Goal: Information Seeking & Learning: Learn about a topic

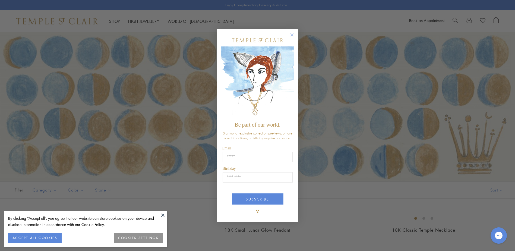
click at [294, 34] on circle "Close dialog" at bounding box center [292, 35] width 7 height 7
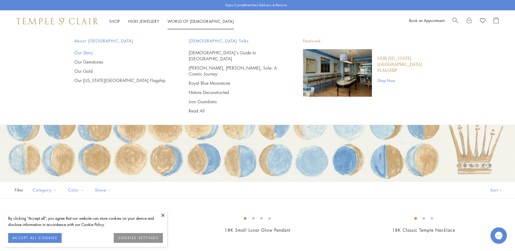
click at [89, 52] on link "Our Story" at bounding box center [120, 53] width 93 height 6
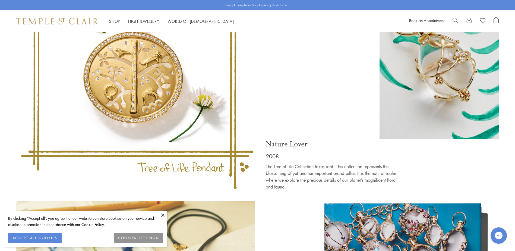
scroll to position [2226, 0]
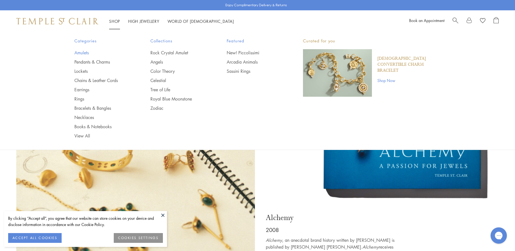
click at [83, 53] on link "Amulets" at bounding box center [101, 53] width 55 height 6
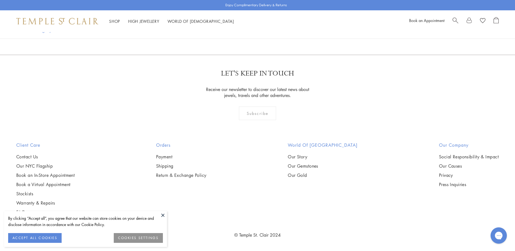
scroll to position [2117, 0]
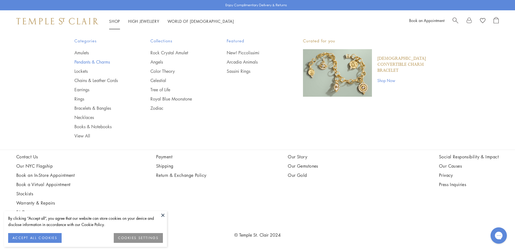
click at [89, 61] on link "Pendants & Charms" at bounding box center [101, 62] width 55 height 6
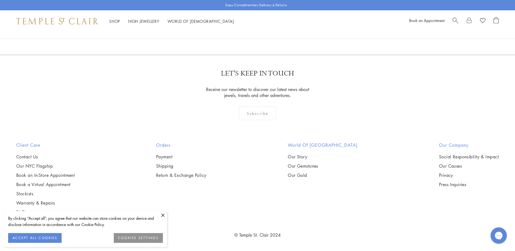
scroll to position [4180, 0]
click at [248, 33] on link "2" at bounding box center [249, 25] width 18 height 15
click at [161, 215] on button at bounding box center [163, 215] width 8 height 8
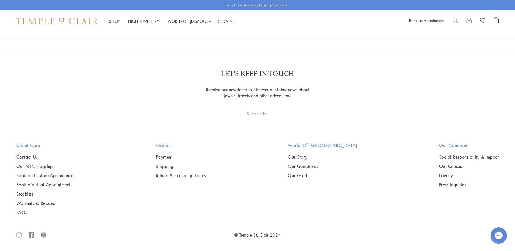
scroll to position [3583, 0]
click at [275, 33] on link "3" at bounding box center [275, 25] width 18 height 15
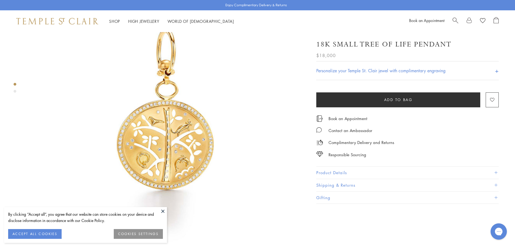
scroll to position [27, 0]
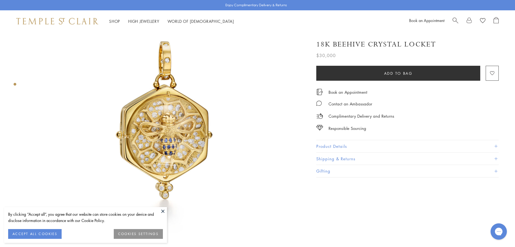
scroll to position [27, 0]
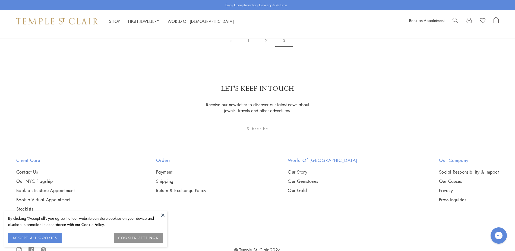
scroll to position [109, 0]
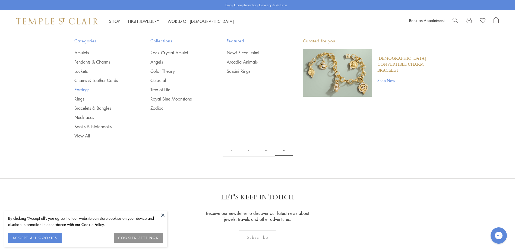
click at [83, 91] on link "Earrings" at bounding box center [101, 90] width 55 height 6
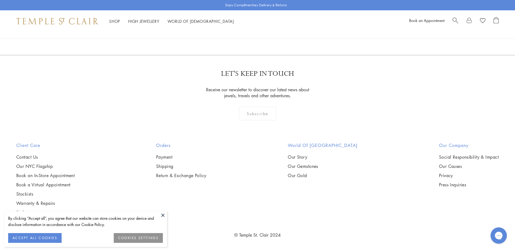
scroll to position [3393, 0]
click at [249, 33] on link "2" at bounding box center [249, 25] width 18 height 15
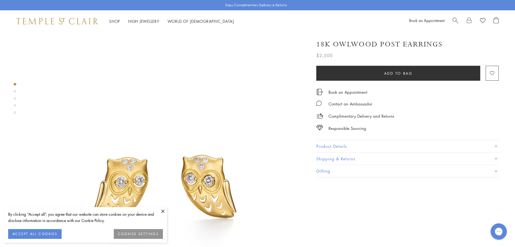
scroll to position [54, 0]
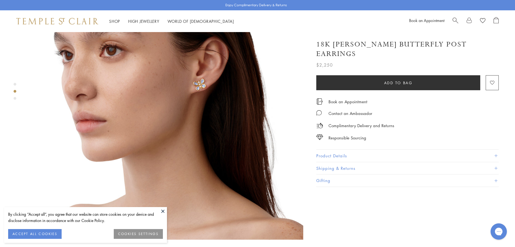
scroll to position [271, 0]
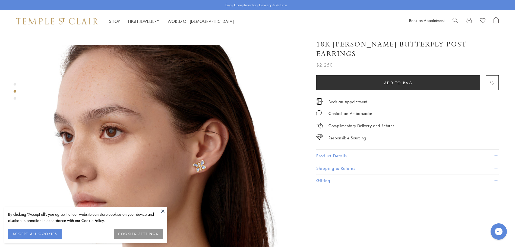
click at [329, 153] on button "Product Details" at bounding box center [407, 156] width 182 height 12
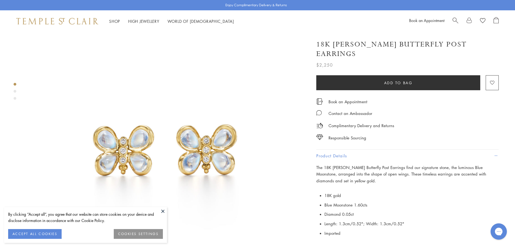
scroll to position [0, 0]
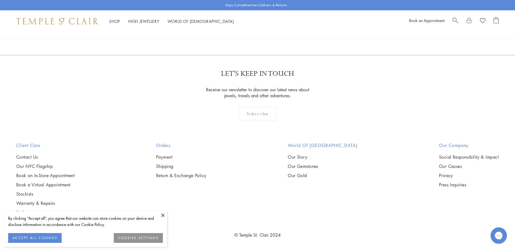
scroll to position [3176, 0]
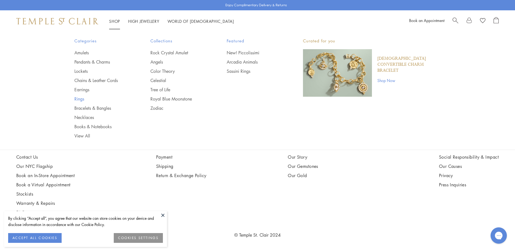
click at [80, 98] on link "Rings" at bounding box center [101, 99] width 55 height 6
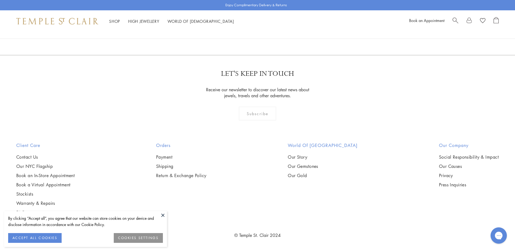
scroll to position [3149, 0]
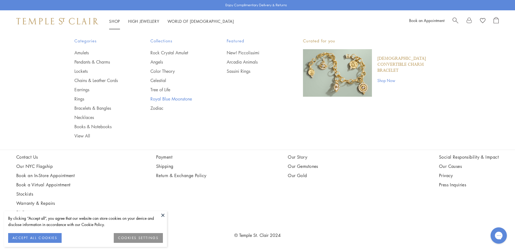
click at [164, 98] on link "Royal Blue Moonstone" at bounding box center [177, 99] width 55 height 6
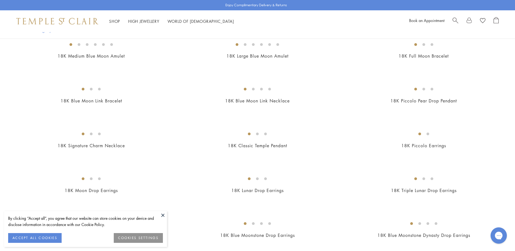
scroll to position [380, 0]
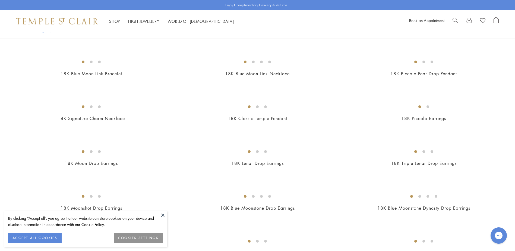
click at [0, 0] on img at bounding box center [0, 0] width 0 height 0
